Goal: Check status

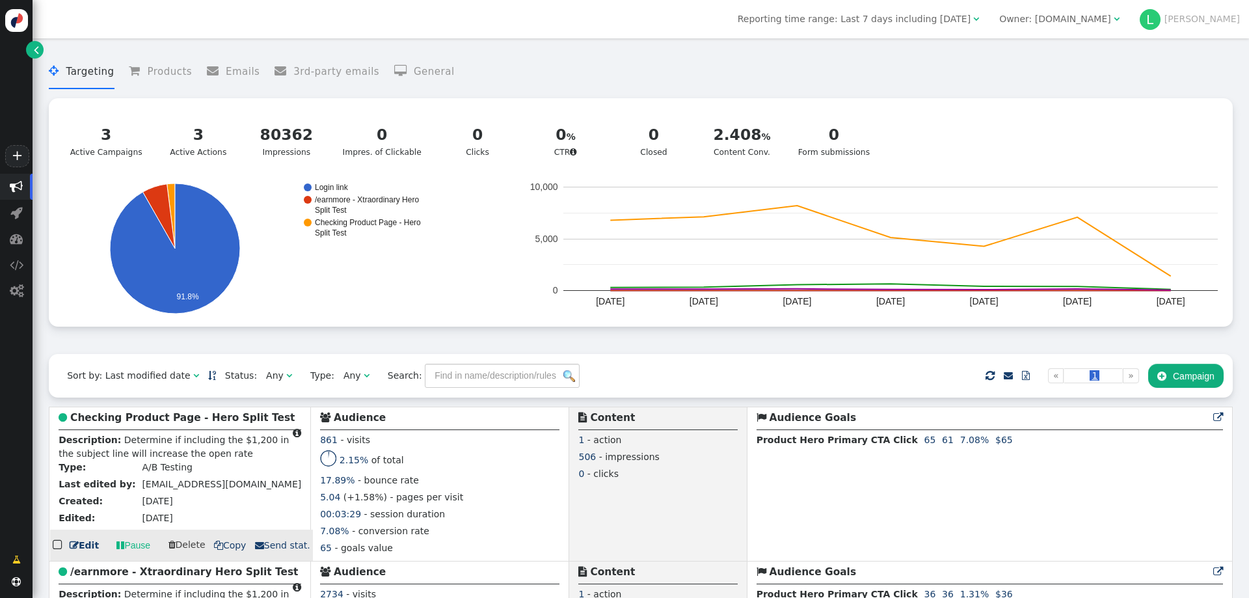
click at [148, 424] on b "Checking Product Page - Hero Split Test" at bounding box center [182, 418] width 225 height 12
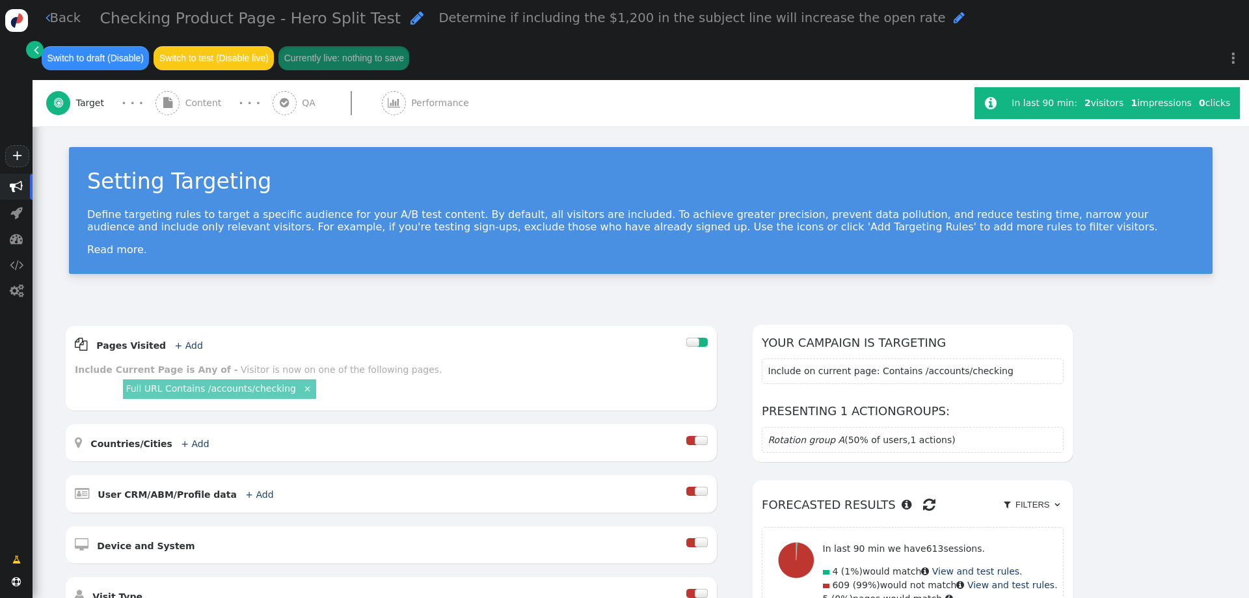
click at [410, 110] on div " Performance" at bounding box center [428, 103] width 93 height 46
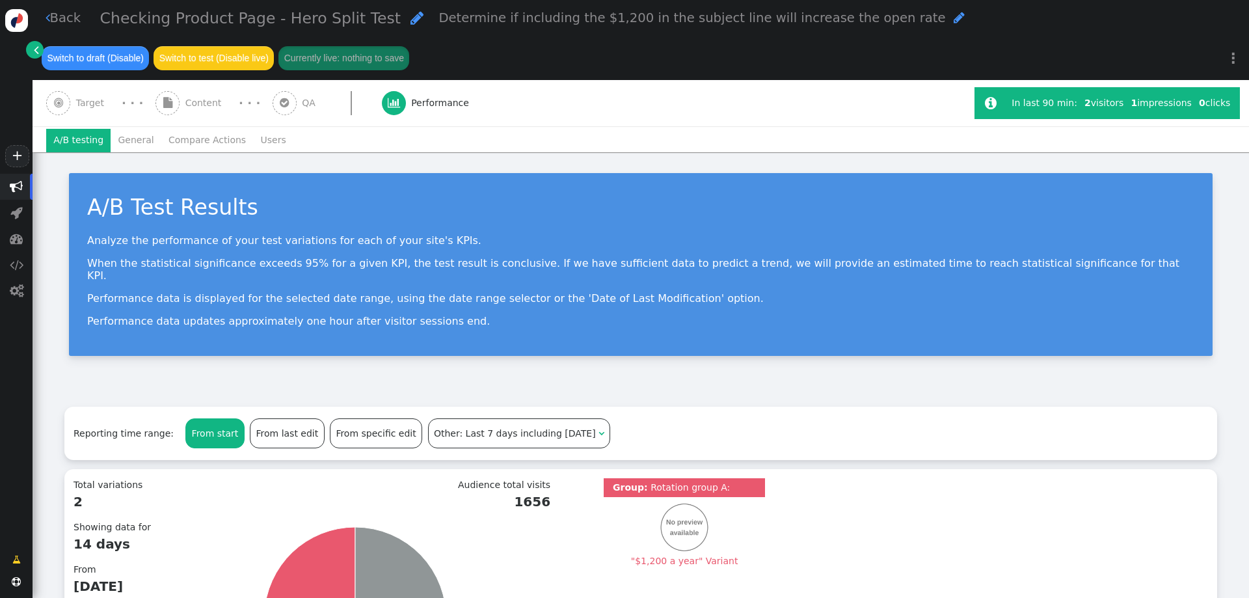
click at [372, 365] on div "A/B Test Results Analyze the performance of your test variations for each of yo…" at bounding box center [641, 270] width 1217 height 236
click at [38, 364] on div "A/B Test Results Analyze the performance of your test variations for each of yo…" at bounding box center [641, 270] width 1217 height 236
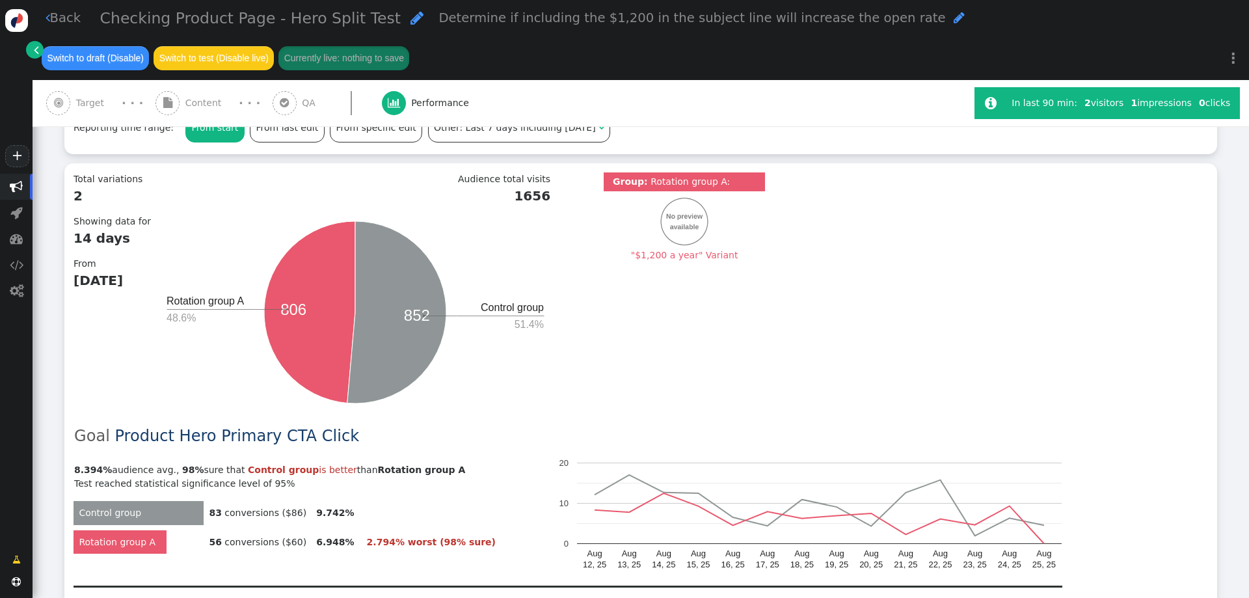
scroll to position [325, 0]
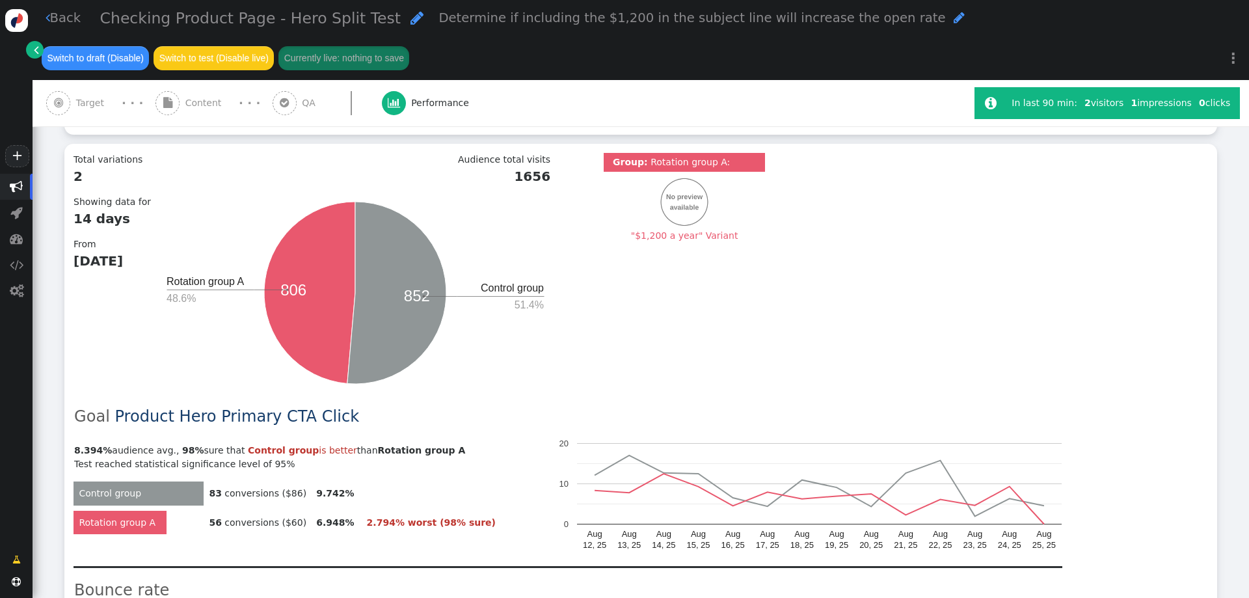
click at [23, 190] on span "" at bounding box center [16, 187] width 33 height 26
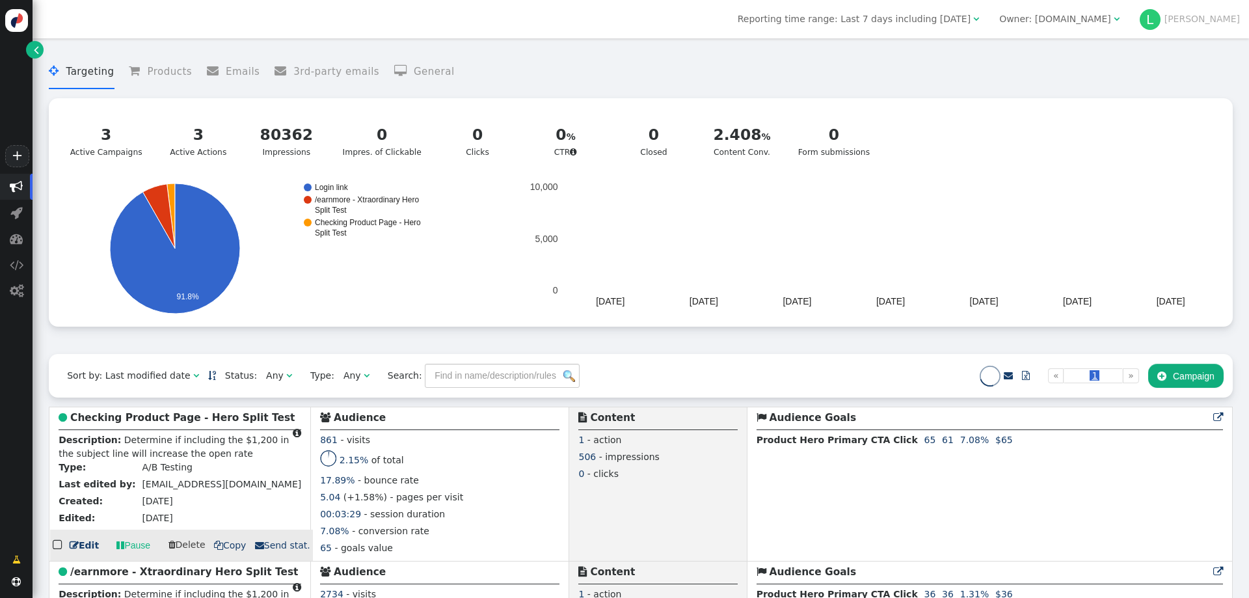
scroll to position [251, 0]
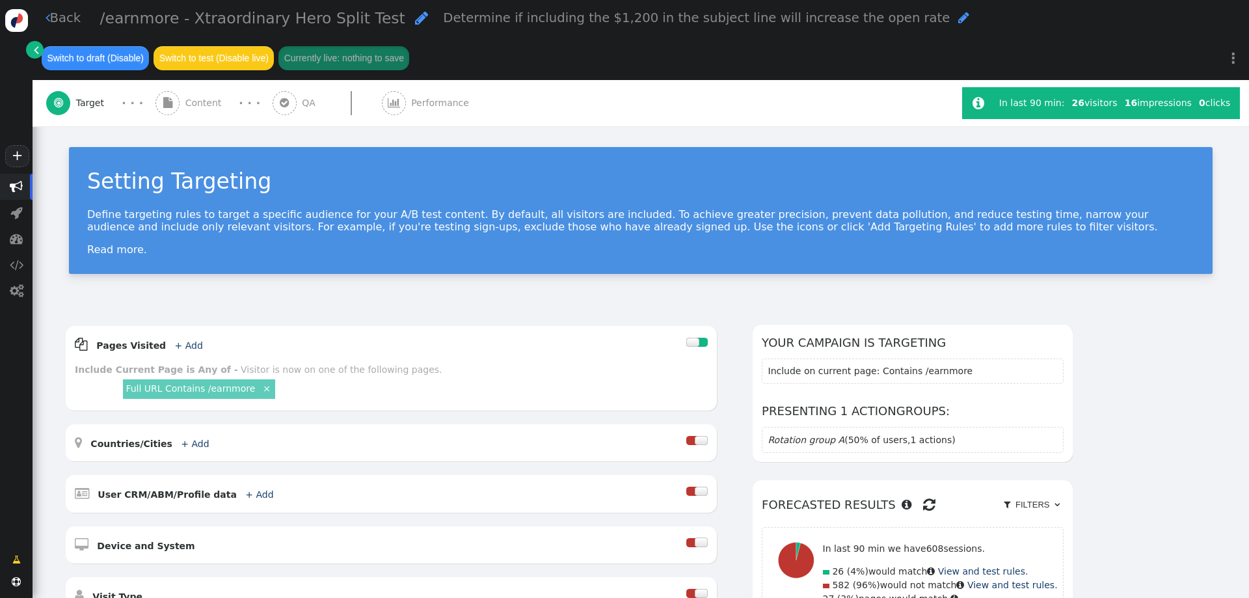
click at [417, 93] on div " Performance" at bounding box center [428, 103] width 93 height 46
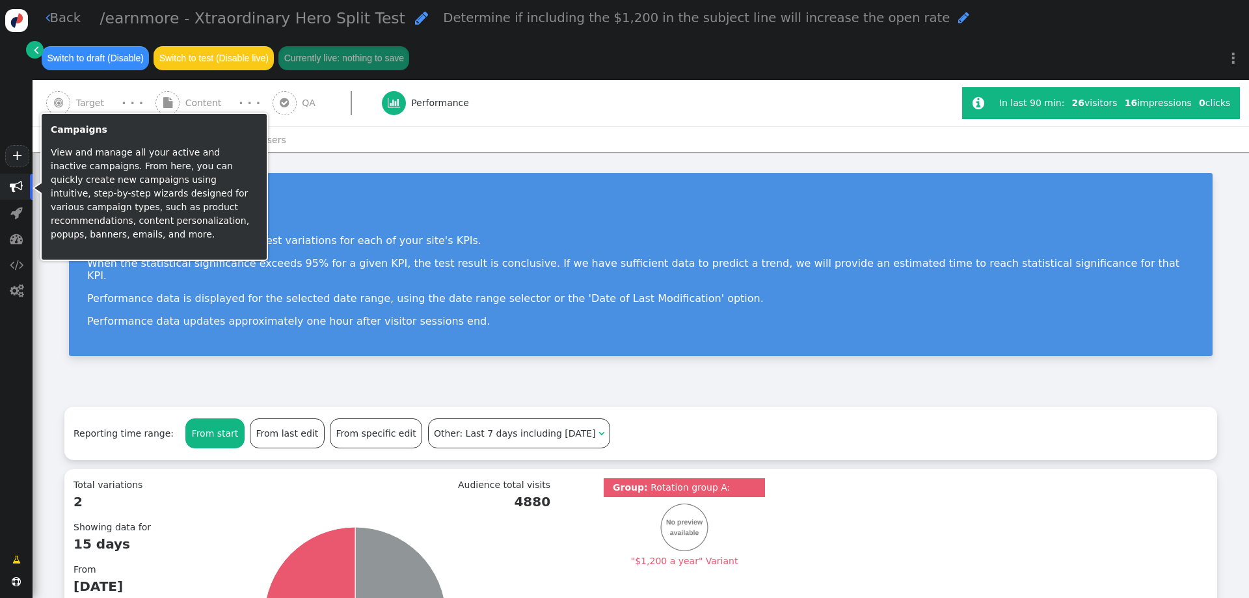
click at [10, 188] on span "" at bounding box center [16, 186] width 13 height 13
